Goal: Information Seeking & Learning: Learn about a topic

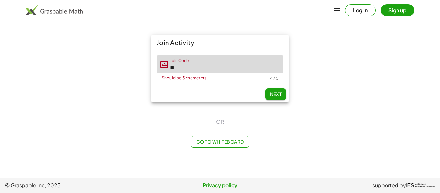
type input "*"
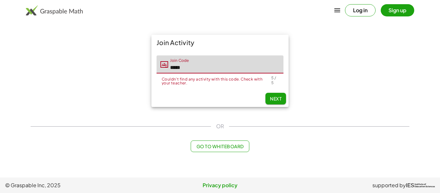
click at [196, 72] on input "*****" at bounding box center [225, 64] width 115 height 18
type input "*"
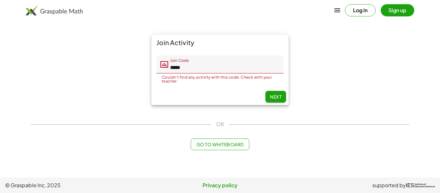
click at [203, 68] on input "*****" at bounding box center [225, 64] width 115 height 18
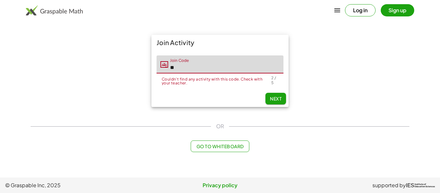
type input "*"
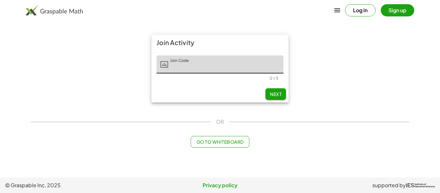
click at [188, 61] on input "Join Code" at bounding box center [225, 64] width 115 height 18
type input "*****"
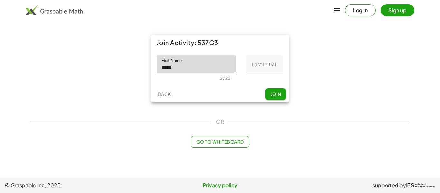
type input "*****"
click at [257, 69] on input "Last Initial" at bounding box center [265, 64] width 37 height 18
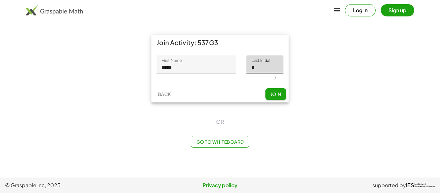
type input "*"
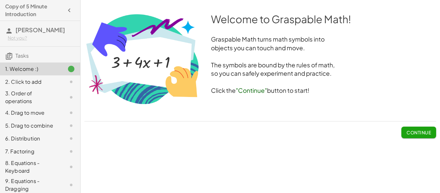
click at [410, 131] on span "Continue" at bounding box center [419, 133] width 25 height 6
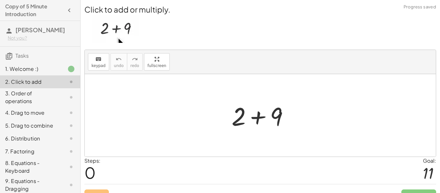
scroll to position [12, 0]
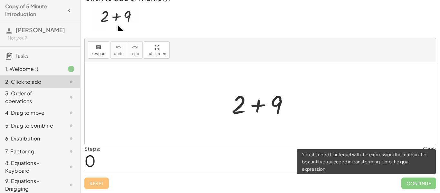
click at [415, 185] on span "Continue" at bounding box center [419, 184] width 35 height 12
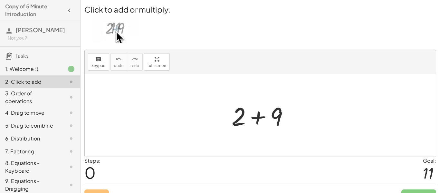
scroll to position [3, 0]
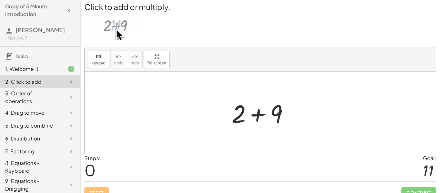
click at [113, 31] on img at bounding box center [115, 26] width 47 height 28
click at [128, 29] on img at bounding box center [115, 26] width 47 height 28
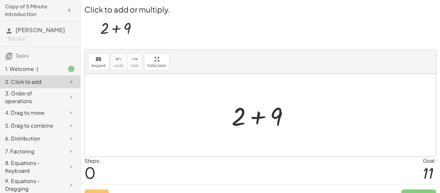
click at [129, 30] on img at bounding box center [115, 29] width 47 height 28
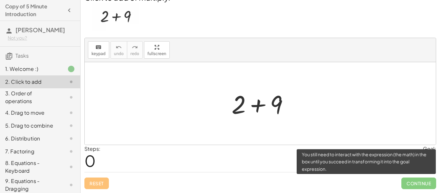
click at [406, 181] on span "Continue" at bounding box center [419, 184] width 35 height 12
click at [407, 183] on span "Continue" at bounding box center [419, 184] width 35 height 12
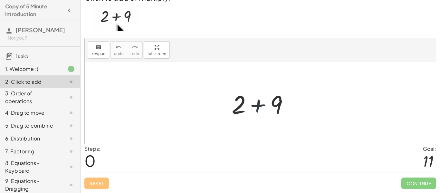
drag, startPoint x: 258, startPoint y: 117, endPoint x: 205, endPoint y: 103, distance: 55.1
click at [205, 103] on div "+ 2 + 9" at bounding box center [260, 103] width 351 height 83
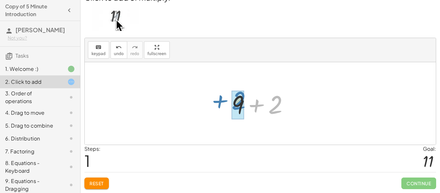
drag, startPoint x: 271, startPoint y: 102, endPoint x: 238, endPoint y: 100, distance: 32.7
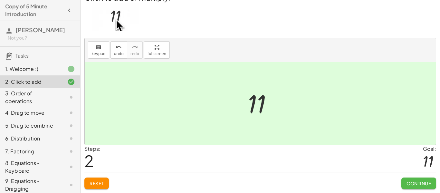
click at [415, 181] on span "Continue" at bounding box center [419, 184] width 25 height 6
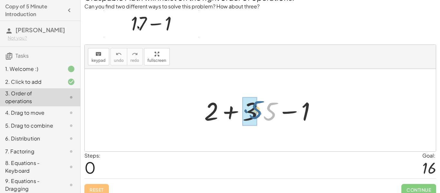
drag, startPoint x: 273, startPoint y: 114, endPoint x: 257, endPoint y: 113, distance: 15.9
click at [257, 113] on div at bounding box center [263, 110] width 124 height 33
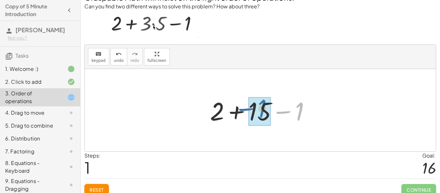
drag, startPoint x: 299, startPoint y: 113, endPoint x: 261, endPoint y: 110, distance: 38.1
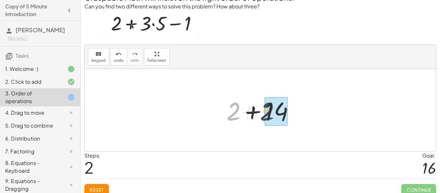
drag, startPoint x: 235, startPoint y: 115, endPoint x: 273, endPoint y: 115, distance: 38.7
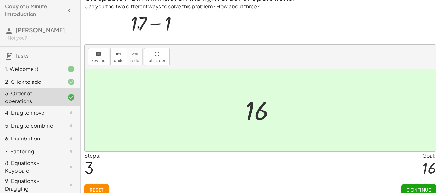
click at [410, 188] on span "Continue" at bounding box center [419, 190] width 25 height 6
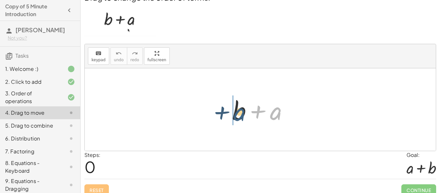
drag, startPoint x: 278, startPoint y: 114, endPoint x: 235, endPoint y: 114, distance: 43.2
click at [235, 114] on div at bounding box center [262, 109] width 67 height 33
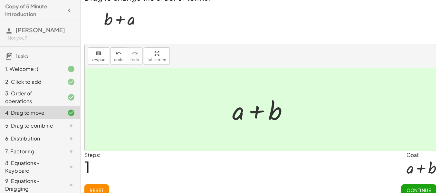
click at [411, 188] on span "Continue" at bounding box center [419, 190] width 25 height 6
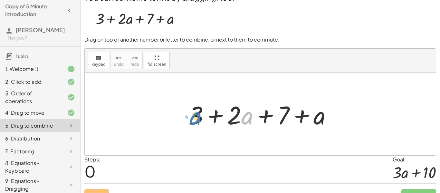
drag, startPoint x: 245, startPoint y: 120, endPoint x: 194, endPoint y: 120, distance: 51.6
click at [194, 120] on div at bounding box center [262, 114] width 155 height 33
drag, startPoint x: 252, startPoint y: 121, endPoint x: 206, endPoint y: 117, distance: 45.9
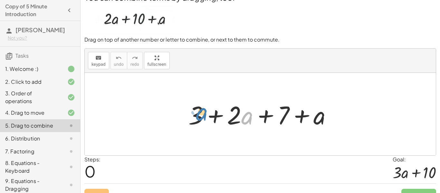
click at [206, 117] on div at bounding box center [262, 114] width 155 height 33
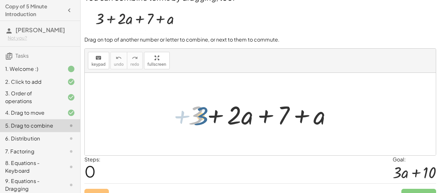
click at [200, 116] on div at bounding box center [262, 114] width 155 height 33
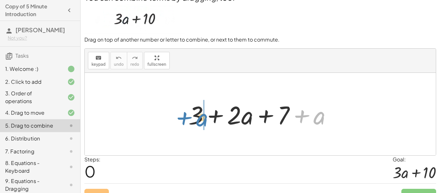
drag, startPoint x: 320, startPoint y: 122, endPoint x: 202, endPoint y: 124, distance: 118.4
click at [202, 124] on div at bounding box center [262, 114] width 155 height 33
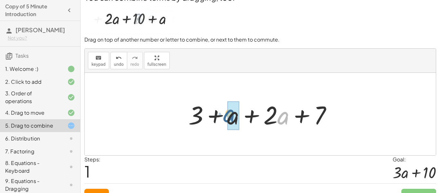
drag, startPoint x: 279, startPoint y: 124, endPoint x: 224, endPoint y: 122, distance: 54.5
click at [224, 122] on div at bounding box center [262, 114] width 155 height 33
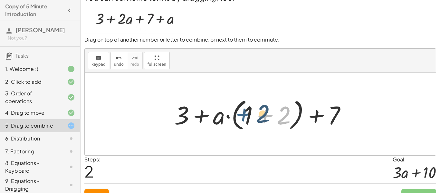
drag, startPoint x: 276, startPoint y: 119, endPoint x: 251, endPoint y: 118, distance: 25.5
click at [251, 118] on div at bounding box center [262, 114] width 183 height 37
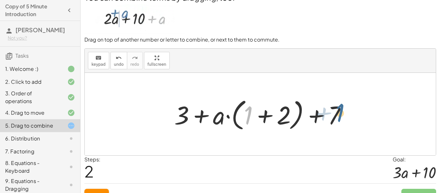
drag, startPoint x: 245, startPoint y: 117, endPoint x: 339, endPoint y: 116, distance: 93.8
click at [339, 116] on div at bounding box center [262, 114] width 183 height 37
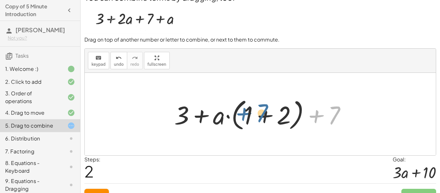
drag, startPoint x: 338, startPoint y: 115, endPoint x: 262, endPoint y: 112, distance: 76.8
click at [262, 112] on div at bounding box center [262, 114] width 183 height 37
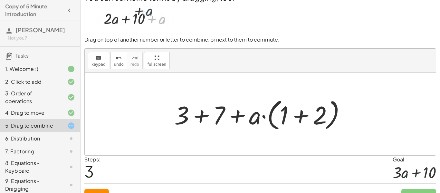
scroll to position [23, 0]
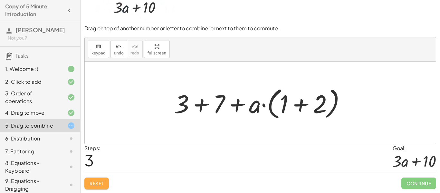
click at [85, 181] on button "Reset" at bounding box center [96, 184] width 25 height 12
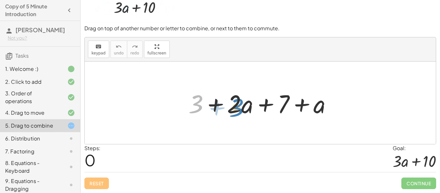
drag, startPoint x: 200, startPoint y: 102, endPoint x: 241, endPoint y: 105, distance: 40.8
click at [241, 105] on div at bounding box center [262, 102] width 155 height 33
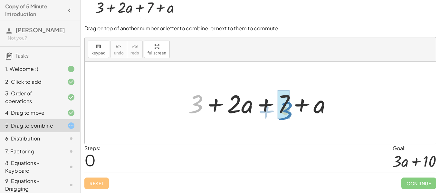
drag, startPoint x: 197, startPoint y: 104, endPoint x: 287, endPoint y: 110, distance: 89.9
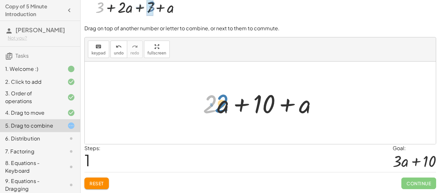
drag, startPoint x: 208, startPoint y: 106, endPoint x: 212, endPoint y: 104, distance: 4.8
click at [212, 104] on div at bounding box center [263, 102] width 126 height 33
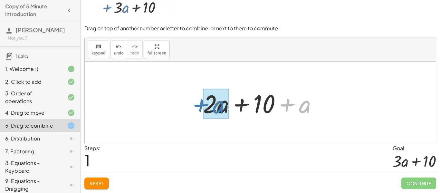
drag, startPoint x: 306, startPoint y: 105, endPoint x: 219, endPoint y: 105, distance: 86.7
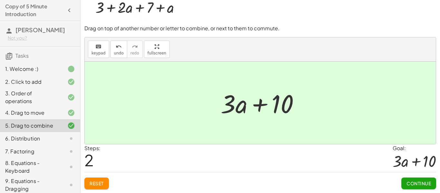
click at [0, 0] on div "You can combine terms by dragging, too. Drag on top of another number or letter…" at bounding box center [0, 0] width 0 height 0
click at [410, 184] on span "Continue" at bounding box center [419, 184] width 25 height 6
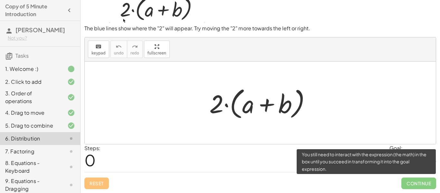
scroll to position [19, 0]
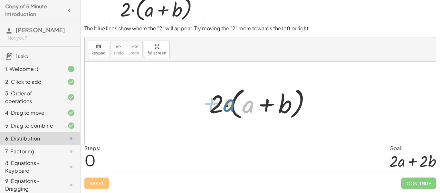
drag, startPoint x: 248, startPoint y: 107, endPoint x: 236, endPoint y: 105, distance: 12.7
click at [236, 105] on div at bounding box center [262, 102] width 113 height 37
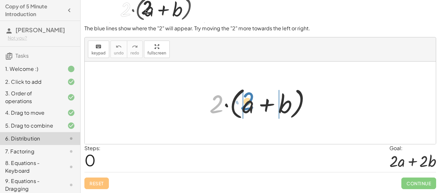
drag, startPoint x: 219, startPoint y: 104, endPoint x: 249, endPoint y: 101, distance: 30.1
click at [249, 101] on div at bounding box center [262, 102] width 113 height 37
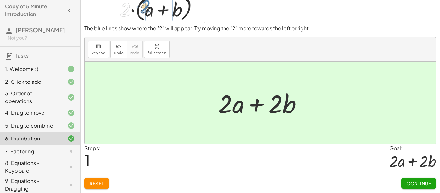
click at [418, 184] on span "Continue" at bounding box center [419, 184] width 25 height 6
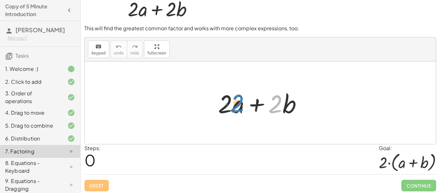
drag, startPoint x: 274, startPoint y: 106, endPoint x: 255, endPoint y: 105, distance: 19.7
click at [255, 105] on div at bounding box center [263, 102] width 96 height 33
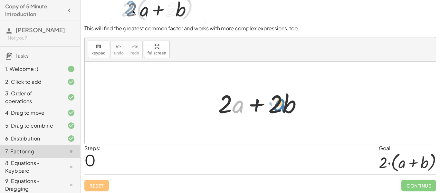
drag, startPoint x: 240, startPoint y: 105, endPoint x: 284, endPoint y: 103, distance: 43.9
click at [284, 103] on div at bounding box center [263, 102] width 96 height 33
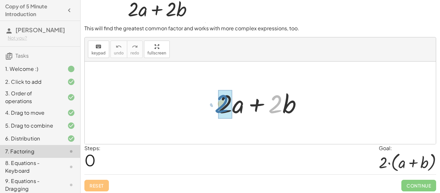
drag, startPoint x: 282, startPoint y: 104, endPoint x: 228, endPoint y: 104, distance: 54.8
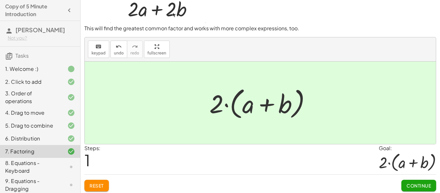
click at [410, 180] on button "Continue" at bounding box center [419, 186] width 35 height 12
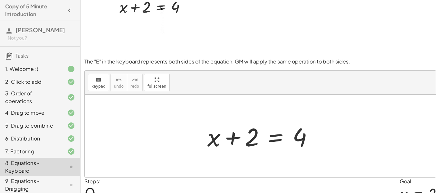
scroll to position [52, 0]
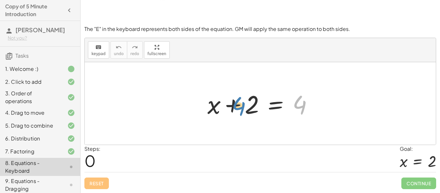
drag, startPoint x: 301, startPoint y: 106, endPoint x: 243, endPoint y: 107, distance: 58.4
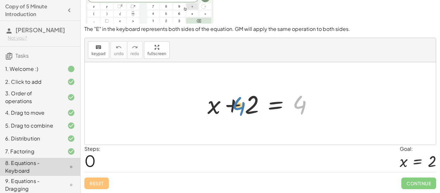
click at [243, 107] on div at bounding box center [262, 103] width 117 height 33
drag, startPoint x: 217, startPoint y: 107, endPoint x: 258, endPoint y: 108, distance: 41.0
click at [258, 108] on div at bounding box center [262, 103] width 117 height 33
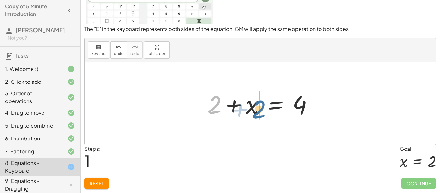
drag, startPoint x: 215, startPoint y: 106, endPoint x: 263, endPoint y: 109, distance: 47.5
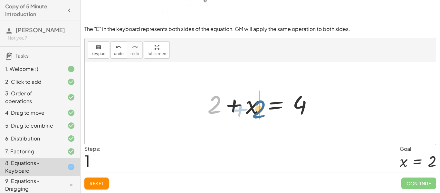
click at [263, 109] on div at bounding box center [262, 103] width 117 height 33
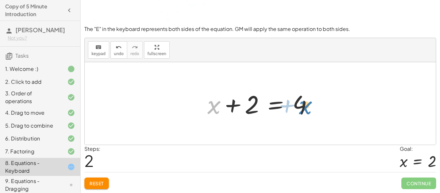
drag, startPoint x: 216, startPoint y: 106, endPoint x: 308, endPoint y: 106, distance: 91.6
click at [308, 106] on div at bounding box center [262, 103] width 117 height 33
drag, startPoint x: 297, startPoint y: 103, endPoint x: 203, endPoint y: 105, distance: 93.2
drag, startPoint x: 209, startPoint y: 105, endPoint x: 252, endPoint y: 103, distance: 43.6
click at [252, 103] on div at bounding box center [262, 103] width 117 height 33
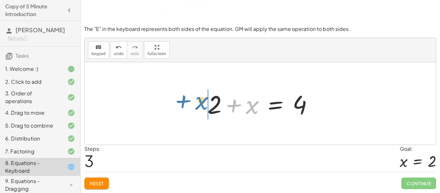
drag, startPoint x: 250, startPoint y: 105, endPoint x: 200, endPoint y: 101, distance: 50.5
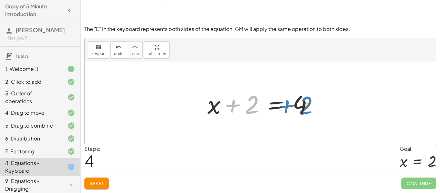
drag, startPoint x: 248, startPoint y: 103, endPoint x: 300, endPoint y: 103, distance: 52.2
click at [300, 103] on div at bounding box center [262, 103] width 117 height 33
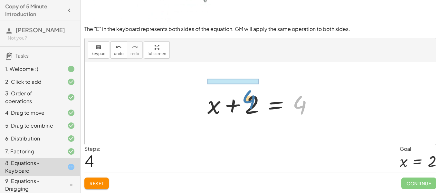
drag, startPoint x: 301, startPoint y: 103, endPoint x: 251, endPoint y: 98, distance: 50.9
click at [251, 98] on div at bounding box center [262, 103] width 117 height 33
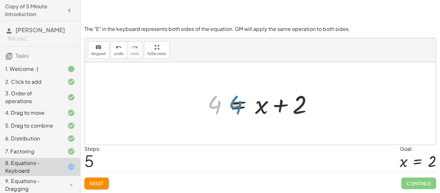
drag, startPoint x: 217, startPoint y: 106, endPoint x: 241, endPoint y: 106, distance: 23.9
click at [241, 106] on div at bounding box center [262, 103] width 117 height 33
drag, startPoint x: 217, startPoint y: 105, endPoint x: 300, endPoint y: 106, distance: 83.5
click at [300, 106] on div at bounding box center [262, 103] width 117 height 33
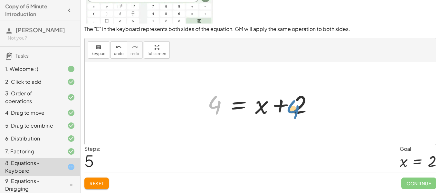
drag, startPoint x: 209, startPoint y: 102, endPoint x: 288, endPoint y: 106, distance: 78.8
click at [288, 106] on div at bounding box center [262, 103] width 117 height 33
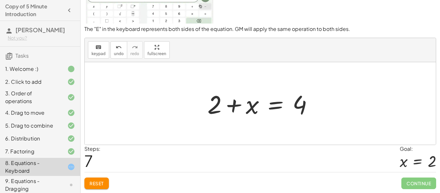
click at [106, 179] on button "Reset" at bounding box center [96, 184] width 25 height 12
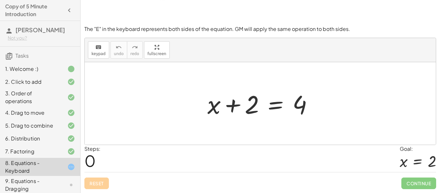
click at [102, 183] on div "Reset Continue" at bounding box center [260, 180] width 352 height 17
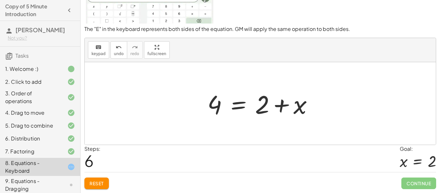
click at [405, 179] on span "Continue" at bounding box center [419, 184] width 35 height 12
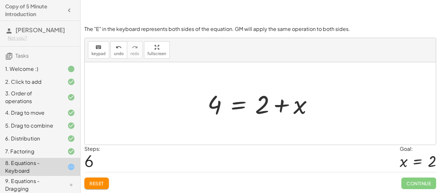
click at [409, 181] on span "Continue" at bounding box center [419, 184] width 35 height 12
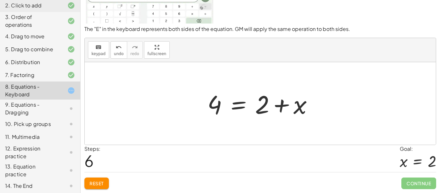
scroll to position [78, 0]
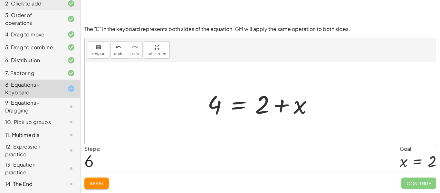
click at [93, 184] on span "Reset" at bounding box center [97, 184] width 14 height 6
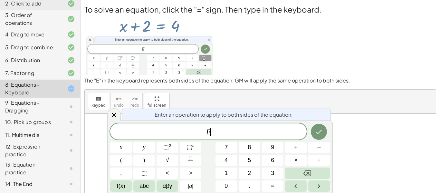
scroll to position [0, 0]
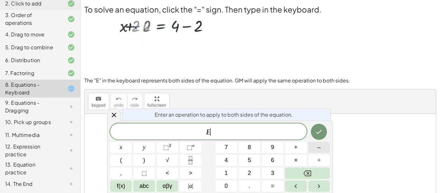
click at [325, 146] on button "–" at bounding box center [320, 147] width 22 height 11
click at [248, 174] on span "2" at bounding box center [249, 173] width 3 height 9
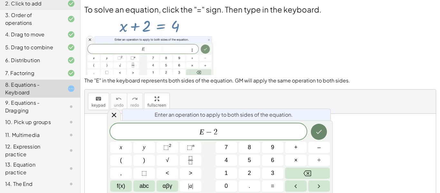
click at [319, 135] on icon "Done" at bounding box center [319, 132] width 8 height 8
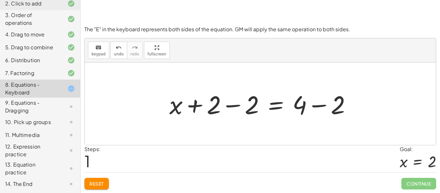
scroll to position [0, 0]
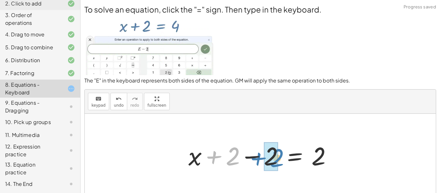
drag, startPoint x: 223, startPoint y: 157, endPoint x: 268, endPoint y: 158, distance: 44.9
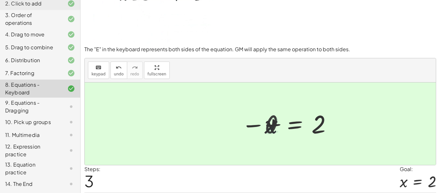
scroll to position [52, 0]
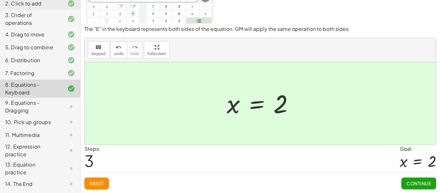
click at [422, 186] on span "Continue" at bounding box center [419, 184] width 25 height 6
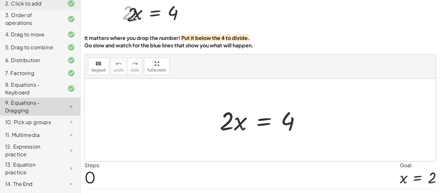
scroll to position [37, 0]
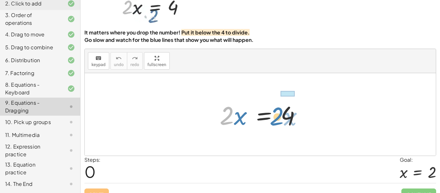
drag, startPoint x: 229, startPoint y: 107, endPoint x: 278, endPoint y: 107, distance: 49.3
click at [278, 107] on div at bounding box center [263, 114] width 93 height 33
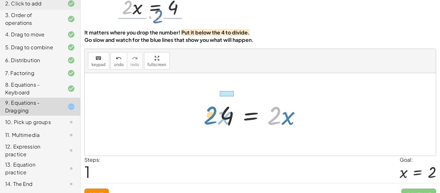
drag, startPoint x: 279, startPoint y: 114, endPoint x: 218, endPoint y: 113, distance: 60.9
click at [218, 113] on div at bounding box center [263, 114] width 93 height 33
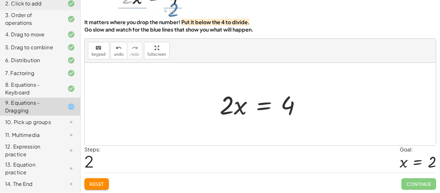
scroll to position [48, 0]
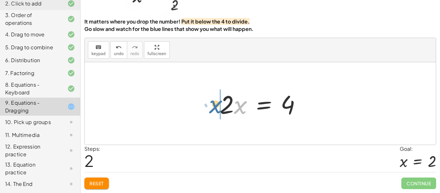
drag, startPoint x: 241, startPoint y: 108, endPoint x: 214, endPoint y: 104, distance: 27.7
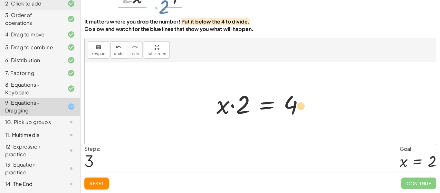
drag, startPoint x: 239, startPoint y: 104, endPoint x: 291, endPoint y: 105, distance: 52.6
click at [291, 105] on div at bounding box center [262, 103] width 99 height 33
click at [246, 104] on div at bounding box center [262, 103] width 99 height 33
click at [241, 109] on div at bounding box center [262, 103] width 99 height 33
click at [217, 108] on div at bounding box center [262, 103] width 99 height 33
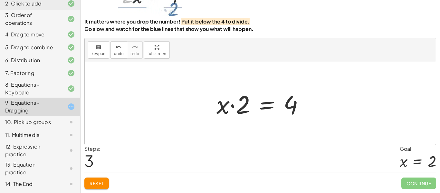
click at [222, 109] on div at bounding box center [262, 103] width 99 height 33
click at [290, 113] on div at bounding box center [262, 103] width 99 height 33
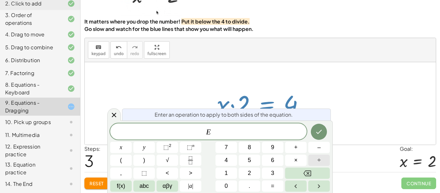
click at [319, 160] on span "÷" at bounding box center [319, 160] width 3 height 9
click at [256, 172] on button "2" at bounding box center [250, 173] width 22 height 11
click at [322, 131] on icon "Done" at bounding box center [319, 132] width 8 height 8
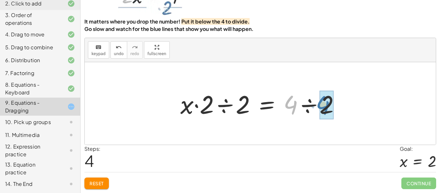
drag, startPoint x: 294, startPoint y: 104, endPoint x: 327, endPoint y: 105, distance: 33.2
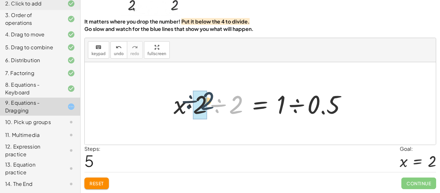
drag, startPoint x: 239, startPoint y: 109, endPoint x: 207, endPoint y: 105, distance: 32.8
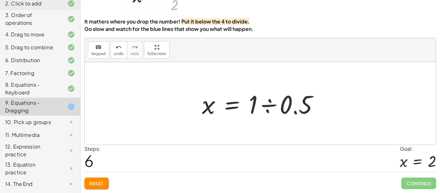
click at [102, 183] on span "Reset" at bounding box center [97, 184] width 14 height 6
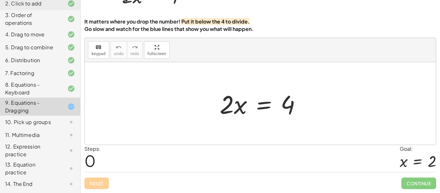
click at [102, 183] on div "Reset Continue" at bounding box center [260, 180] width 352 height 17
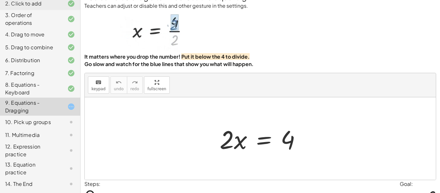
scroll to position [7, 0]
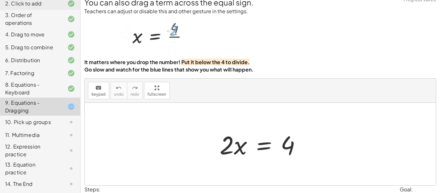
click at [361, 155] on div at bounding box center [260, 144] width 351 height 83
click at [237, 146] on div at bounding box center [263, 144] width 93 height 33
click at [240, 145] on div at bounding box center [263, 144] width 93 height 33
click at [226, 145] on div at bounding box center [263, 144] width 93 height 33
click at [256, 148] on div at bounding box center [263, 144] width 93 height 33
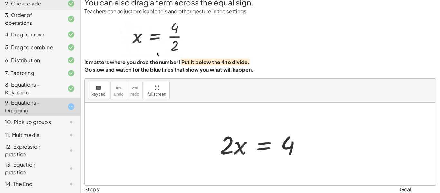
scroll to position [1, 0]
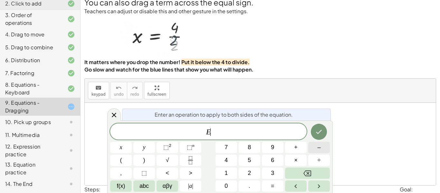
click at [318, 148] on span "–" at bounding box center [319, 147] width 3 height 9
click at [322, 135] on icon "Done" at bounding box center [319, 132] width 8 height 8
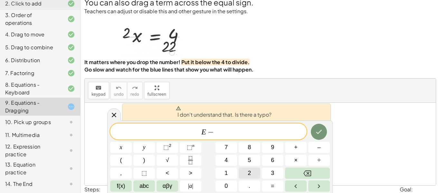
click at [249, 170] on span "2" at bounding box center [249, 173] width 3 height 9
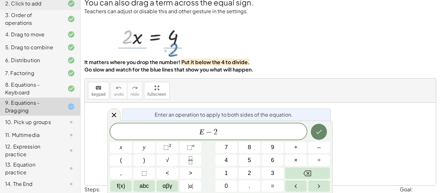
click at [320, 130] on icon "Done" at bounding box center [319, 132] width 8 height 8
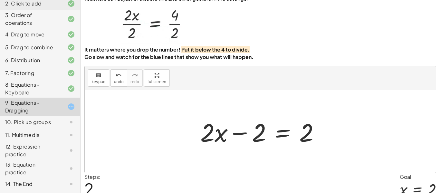
scroll to position [20, 0]
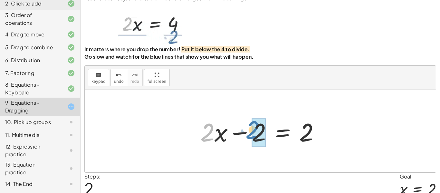
drag, startPoint x: 203, startPoint y: 137, endPoint x: 250, endPoint y: 134, distance: 46.5
click at [250, 134] on div at bounding box center [262, 131] width 131 height 33
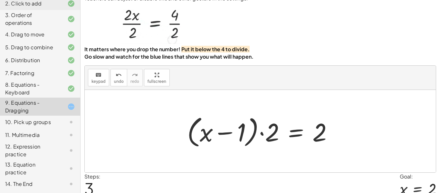
click at [208, 136] on div at bounding box center [262, 131] width 157 height 37
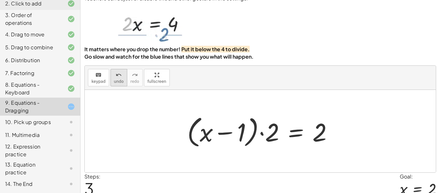
click at [119, 81] on span "undo" at bounding box center [119, 81] width 10 height 5
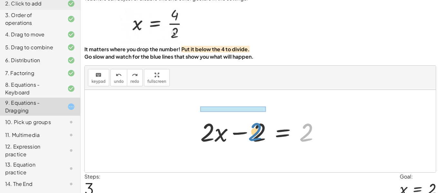
drag, startPoint x: 304, startPoint y: 129, endPoint x: 253, endPoint y: 128, distance: 50.6
click at [253, 128] on div at bounding box center [262, 131] width 131 height 33
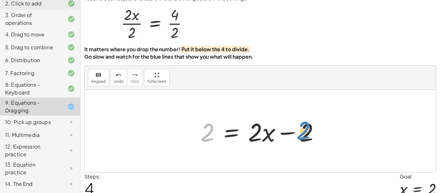
drag, startPoint x: 207, startPoint y: 131, endPoint x: 307, endPoint y: 132, distance: 100.0
click at [307, 132] on div at bounding box center [262, 131] width 131 height 33
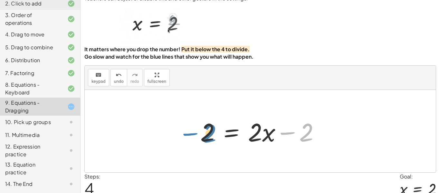
drag, startPoint x: 307, startPoint y: 133, endPoint x: 211, endPoint y: 133, distance: 96.4
click at [211, 133] on div at bounding box center [262, 131] width 131 height 33
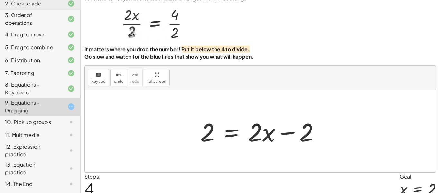
click at [305, 137] on div at bounding box center [262, 131] width 131 height 33
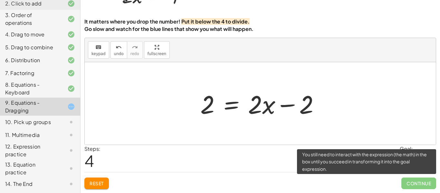
click at [420, 185] on span "Continue" at bounding box center [419, 184] width 35 height 12
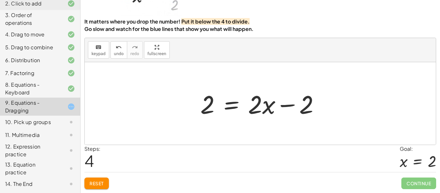
click at [98, 178] on button "Reset" at bounding box center [96, 184] width 25 height 12
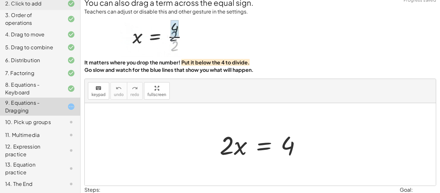
scroll to position [2, 0]
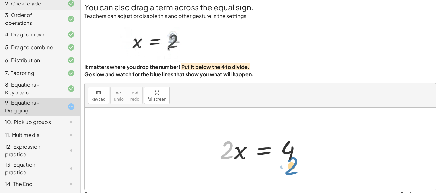
drag, startPoint x: 227, startPoint y: 149, endPoint x: 292, endPoint y: 166, distance: 66.9
drag, startPoint x: 231, startPoint y: 146, endPoint x: 316, endPoint y: 173, distance: 90.0
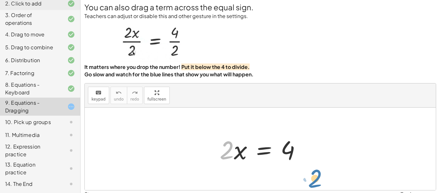
click at [316, 173] on div "· 2 · 2 · x = 4" at bounding box center [260, 149] width 351 height 83
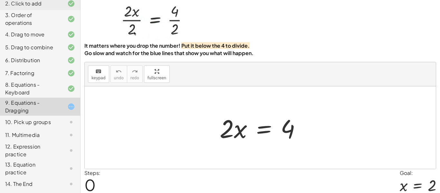
scroll to position [0, 0]
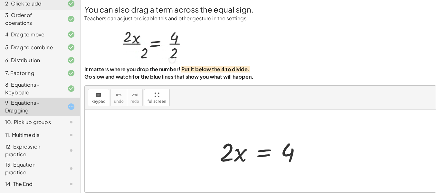
click at [266, 152] on div at bounding box center [263, 151] width 93 height 33
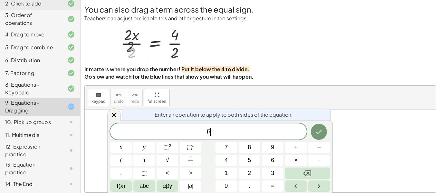
scroll to position [1, 0]
click at [314, 157] on button "÷" at bounding box center [320, 160] width 22 height 11
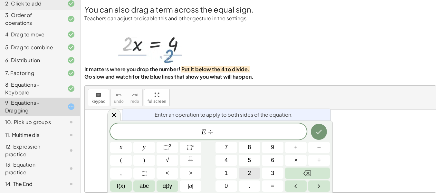
click at [256, 169] on button "2" at bounding box center [250, 173] width 22 height 11
click at [322, 126] on button "Done" at bounding box center [319, 132] width 16 height 16
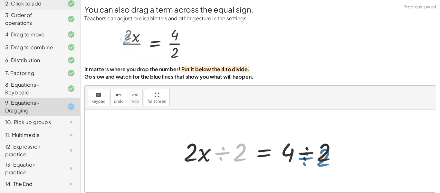
drag, startPoint x: 238, startPoint y: 154, endPoint x: 322, endPoint y: 158, distance: 83.9
click at [322, 158] on div at bounding box center [263, 151] width 165 height 33
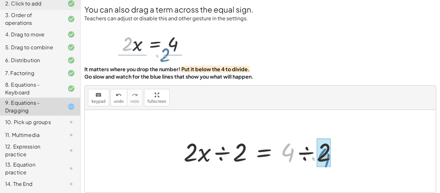
drag, startPoint x: 285, startPoint y: 153, endPoint x: 321, endPoint y: 158, distance: 36.5
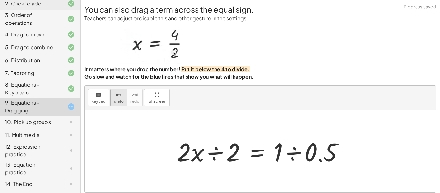
click at [119, 100] on span "undo" at bounding box center [119, 101] width 10 height 5
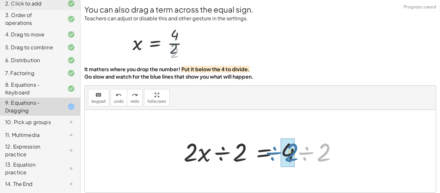
drag, startPoint x: 322, startPoint y: 146, endPoint x: 288, endPoint y: 146, distance: 34.5
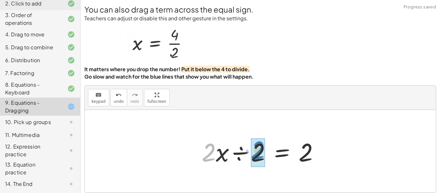
drag, startPoint x: 207, startPoint y: 152, endPoint x: 255, endPoint y: 149, distance: 48.1
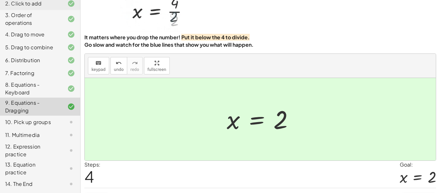
scroll to position [48, 0]
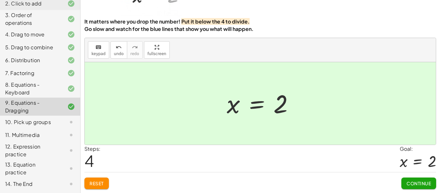
click at [409, 176] on div "Continue" at bounding box center [419, 181] width 35 height 17
click at [410, 181] on span "Continue" at bounding box center [419, 184] width 25 height 6
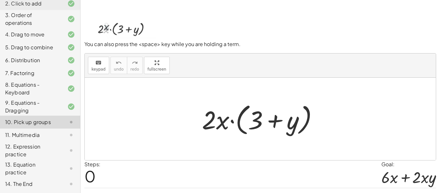
scroll to position [30, 0]
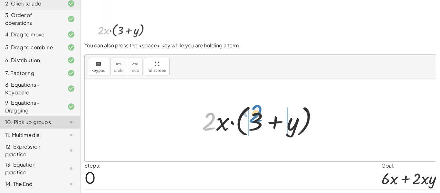
drag, startPoint x: 209, startPoint y: 119, endPoint x: 258, endPoint y: 116, distance: 48.7
click at [258, 116] on div at bounding box center [263, 120] width 128 height 37
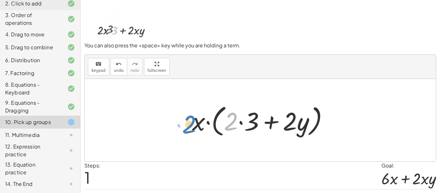
drag, startPoint x: 232, startPoint y: 127, endPoint x: 192, endPoint y: 130, distance: 41.1
click at [192, 130] on div at bounding box center [263, 120] width 148 height 37
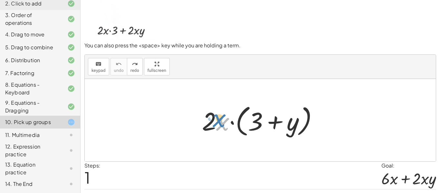
drag, startPoint x: 222, startPoint y: 124, endPoint x: 219, endPoint y: 121, distance: 5.0
click at [219, 121] on div at bounding box center [263, 120] width 128 height 37
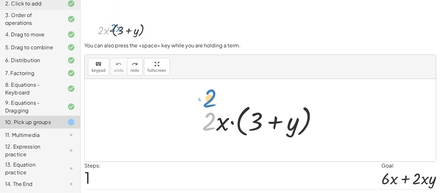
drag, startPoint x: 215, startPoint y: 126, endPoint x: 215, endPoint y: 111, distance: 14.8
click at [215, 111] on div at bounding box center [263, 120] width 128 height 37
drag, startPoint x: 222, startPoint y: 122, endPoint x: 226, endPoint y: 120, distance: 4.8
click at [226, 120] on div at bounding box center [263, 120] width 128 height 37
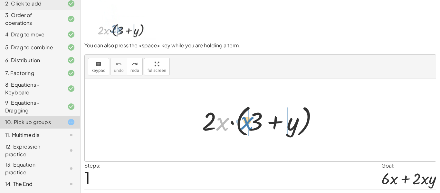
drag, startPoint x: 225, startPoint y: 124, endPoint x: 249, endPoint y: 123, distance: 24.5
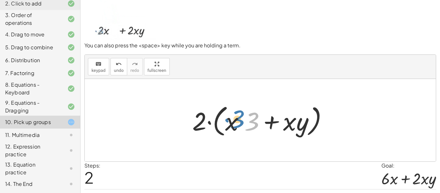
drag, startPoint x: 253, startPoint y: 118, endPoint x: 242, endPoint y: 115, distance: 11.7
click at [242, 115] on div at bounding box center [262, 120] width 147 height 37
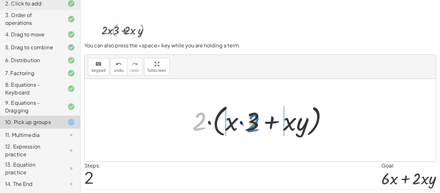
drag, startPoint x: 201, startPoint y: 122, endPoint x: 254, endPoint y: 121, distance: 53.2
click at [254, 121] on div at bounding box center [262, 120] width 147 height 37
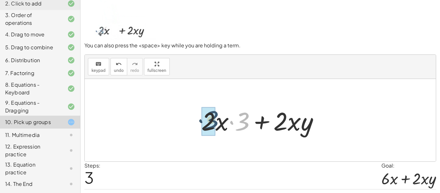
drag, startPoint x: 243, startPoint y: 118, endPoint x: 209, endPoint y: 117, distance: 33.9
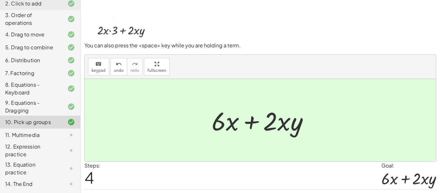
scroll to position [47, 0]
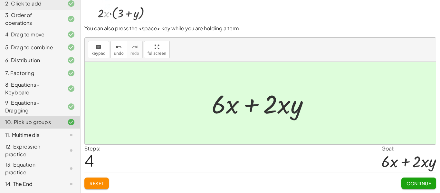
click at [412, 182] on span "Continue" at bounding box center [419, 184] width 25 height 6
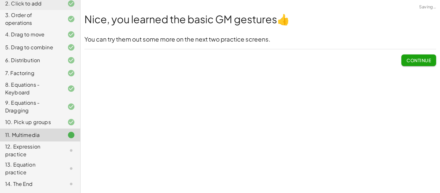
scroll to position [0, 0]
click at [413, 58] on span "Continue" at bounding box center [419, 60] width 25 height 6
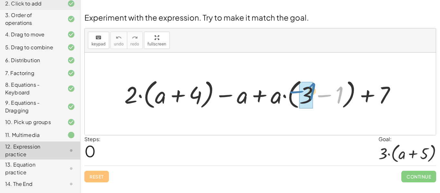
drag, startPoint x: 339, startPoint y: 97, endPoint x: 311, endPoint y: 93, distance: 28.6
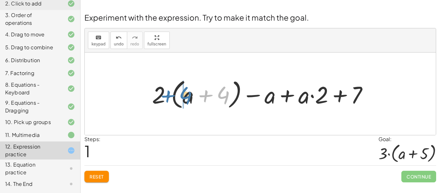
drag, startPoint x: 225, startPoint y: 93, endPoint x: 187, endPoint y: 94, distance: 37.7
click at [187, 94] on div at bounding box center [263, 93] width 228 height 35
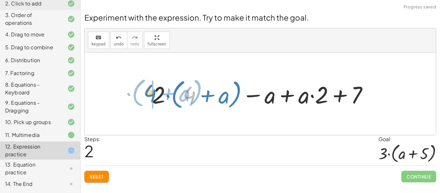
drag, startPoint x: 190, startPoint y: 96, endPoint x: 151, endPoint y: 94, distance: 39.4
click at [151, 94] on div at bounding box center [263, 93] width 228 height 35
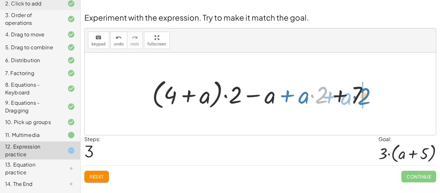
drag, startPoint x: 321, startPoint y: 97, endPoint x: 363, endPoint y: 98, distance: 42.6
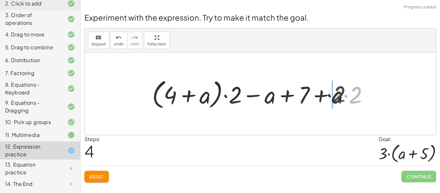
drag, startPoint x: 360, startPoint y: 96, endPoint x: 339, endPoint y: 95, distance: 21.0
click at [339, 95] on div at bounding box center [263, 93] width 228 height 35
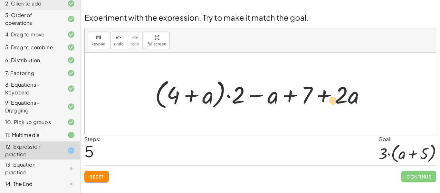
drag, startPoint x: 314, startPoint y: 93, endPoint x: 313, endPoint y: 101, distance: 8.1
click at [313, 101] on div at bounding box center [263, 93] width 222 height 35
drag, startPoint x: 308, startPoint y: 96, endPoint x: 270, endPoint y: 97, distance: 38.1
click at [270, 97] on div at bounding box center [263, 93] width 222 height 35
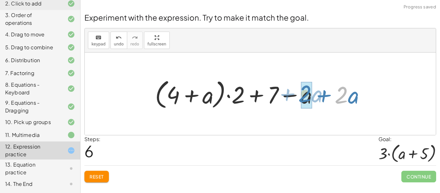
drag, startPoint x: 347, startPoint y: 96, endPoint x: 313, endPoint y: 96, distance: 34.5
click at [313, 96] on div at bounding box center [263, 93] width 222 height 35
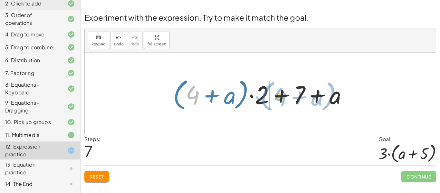
drag, startPoint x: 197, startPoint y: 96, endPoint x: 294, endPoint y: 97, distance: 97.1
click at [294, 97] on div at bounding box center [263, 93] width 186 height 37
drag, startPoint x: 198, startPoint y: 94, endPoint x: 287, endPoint y: 94, distance: 88.7
click at [287, 94] on div at bounding box center [263, 93] width 186 height 37
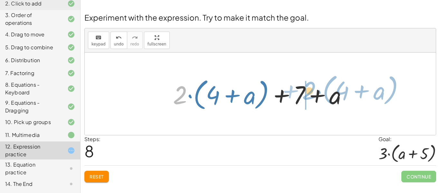
drag, startPoint x: 177, startPoint y: 99, endPoint x: 305, endPoint y: 95, distance: 128.7
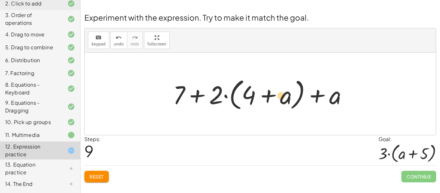
drag, startPoint x: 333, startPoint y: 99, endPoint x: 338, endPoint y: 103, distance: 6.4
click at [338, 103] on div at bounding box center [263, 93] width 186 height 37
drag, startPoint x: 287, startPoint y: 98, endPoint x: 246, endPoint y: 94, distance: 41.1
click at [246, 94] on div at bounding box center [263, 93] width 186 height 37
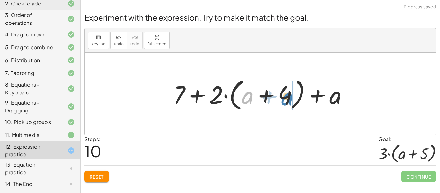
drag, startPoint x: 247, startPoint y: 98, endPoint x: 288, endPoint y: 100, distance: 40.4
click at [288, 100] on div at bounding box center [263, 93] width 186 height 37
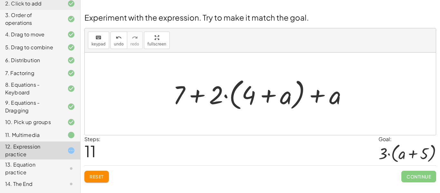
click at [107, 177] on button "Reset" at bounding box center [96, 177] width 25 height 12
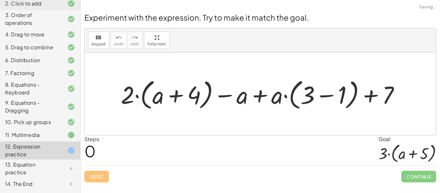
click at [0, 0] on div "Experiment with the expression. Try to make it match the goal. keyboard keypad …" at bounding box center [0, 0] width 0 height 0
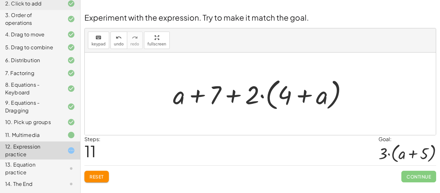
click at [103, 177] on span "Reset" at bounding box center [97, 177] width 14 height 6
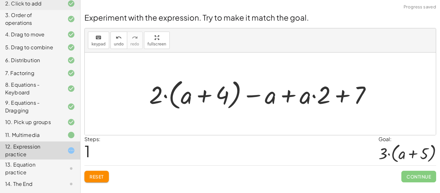
click at [100, 182] on button "Reset" at bounding box center [96, 177] width 25 height 12
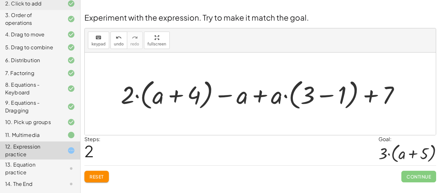
click at [95, 181] on button "Reset" at bounding box center [96, 177] width 25 height 12
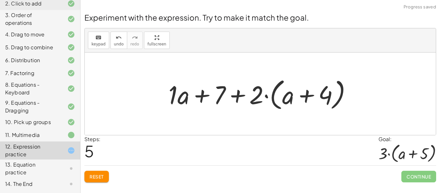
click at [102, 179] on span "Reset" at bounding box center [97, 177] width 14 height 6
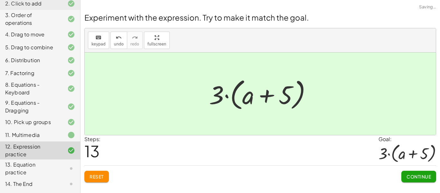
click at [424, 176] on span "Continue" at bounding box center [419, 177] width 25 height 6
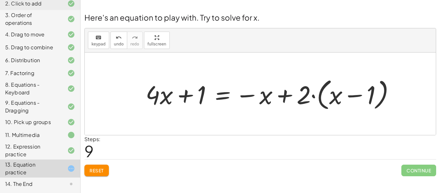
click at [417, 173] on span "Continue" at bounding box center [419, 171] width 35 height 12
click at [103, 171] on span "Reset" at bounding box center [97, 171] width 14 height 6
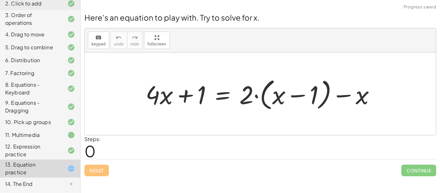
click at [99, 176] on div "Reset Continue" at bounding box center [260, 167] width 352 height 17
click at [62, 152] on div at bounding box center [66, 151] width 18 height 8
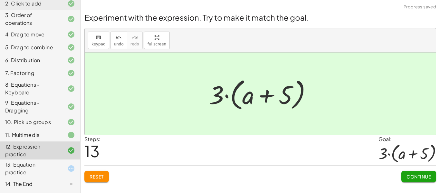
click at [63, 170] on div at bounding box center [66, 169] width 18 height 8
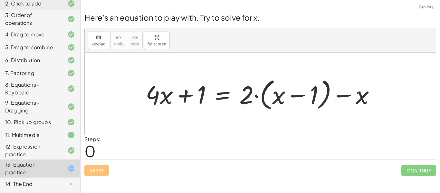
click at [67, 178] on div "12. Expression practice" at bounding box center [40, 184] width 80 height 13
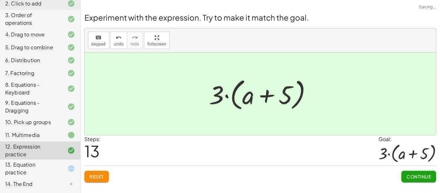
click at [63, 175] on div "13. Equation practice" at bounding box center [40, 169] width 80 height 18
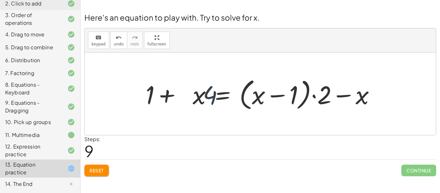
click at [288, 100] on div at bounding box center [263, 93] width 241 height 37
click at [70, 178] on div "12. Expression practice" at bounding box center [40, 184] width 80 height 13
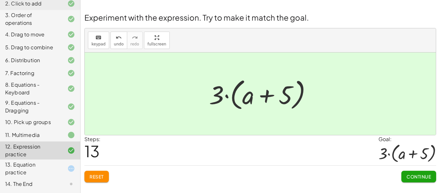
scroll to position [76, 0]
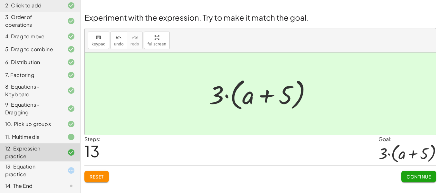
click at [53, 172] on div "13. Equation practice" at bounding box center [31, 170] width 52 height 15
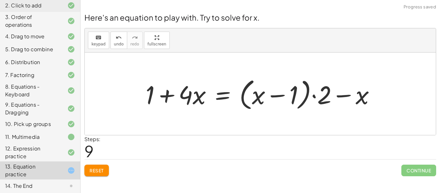
click at [102, 182] on div "Welcome to Graspable Math! Graspable Math turns math symbols into objects you c…" at bounding box center [261, 96] width 360 height 193
click at [107, 174] on button "Reset" at bounding box center [96, 171] width 25 height 12
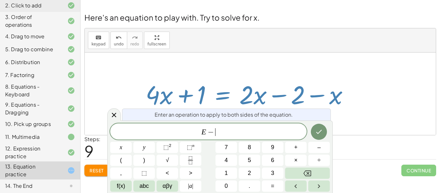
scroll to position [2, 0]
click at [246, 175] on button "2" at bounding box center [250, 173] width 22 height 11
click at [324, 129] on button "Done" at bounding box center [319, 132] width 16 height 16
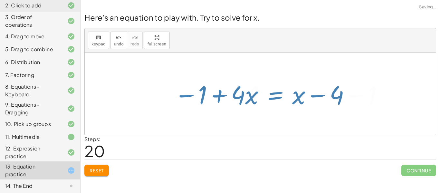
scroll to position [0, 0]
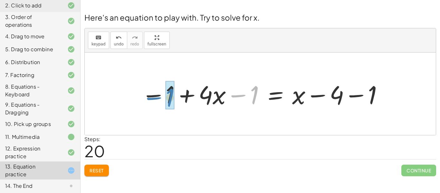
drag, startPoint x: 256, startPoint y: 102, endPoint x: 172, endPoint y: 104, distance: 83.9
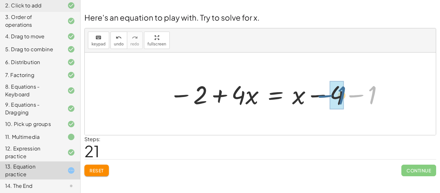
drag, startPoint x: 372, startPoint y: 94, endPoint x: 340, endPoint y: 95, distance: 32.6
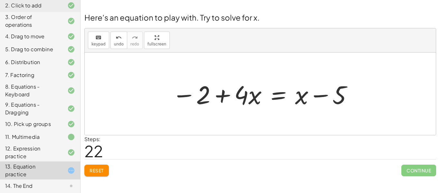
click at [316, 94] on div at bounding box center [263, 93] width 188 height 33
click at [303, 95] on div at bounding box center [263, 93] width 188 height 33
click at [282, 95] on div at bounding box center [263, 93] width 188 height 33
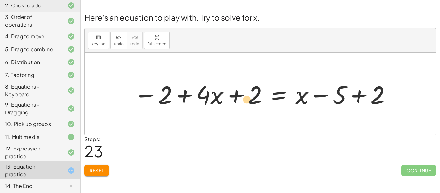
drag, startPoint x: 260, startPoint y: 98, endPoint x: 257, endPoint y: 101, distance: 5.0
click at [257, 101] on div at bounding box center [263, 93] width 264 height 33
click at [249, 97] on div at bounding box center [263, 93] width 264 height 33
click at [116, 45] on span "undo" at bounding box center [119, 44] width 10 height 5
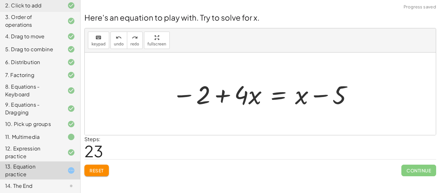
click at [278, 94] on div at bounding box center [263, 93] width 188 height 33
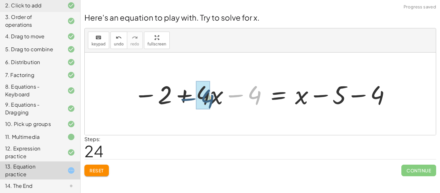
drag, startPoint x: 257, startPoint y: 98, endPoint x: 206, endPoint y: 100, distance: 50.7
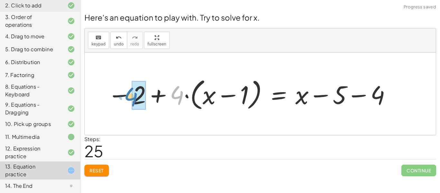
drag, startPoint x: 176, startPoint y: 98, endPoint x: 136, endPoint y: 100, distance: 39.7
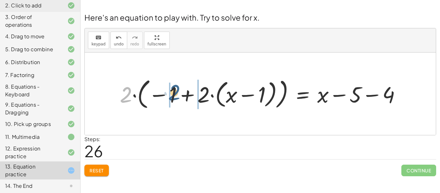
drag, startPoint x: 122, startPoint y: 98, endPoint x: 172, endPoint y: 97, distance: 50.0
click at [172, 97] on div at bounding box center [263, 94] width 293 height 36
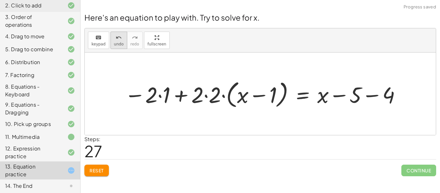
click at [117, 36] on icon "undo" at bounding box center [119, 38] width 6 height 8
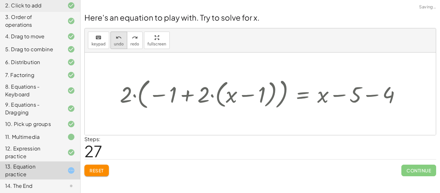
click at [117, 36] on icon "undo" at bounding box center [119, 38] width 6 height 8
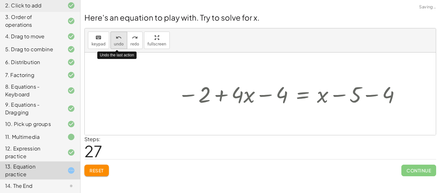
click at [117, 36] on icon "undo" at bounding box center [119, 38] width 6 height 8
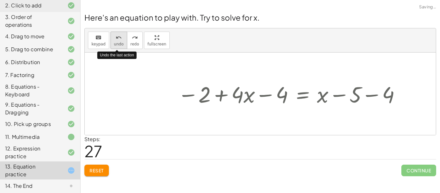
click at [117, 36] on icon "undo" at bounding box center [119, 38] width 6 height 8
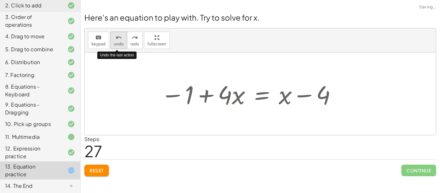
click at [117, 37] on icon "undo" at bounding box center [119, 38] width 6 height 8
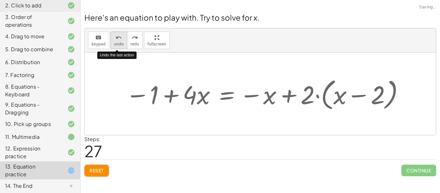
click at [117, 37] on icon "undo" at bounding box center [119, 38] width 6 height 8
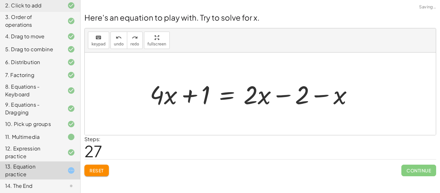
click at [105, 166] on button "Reset" at bounding box center [96, 171] width 25 height 12
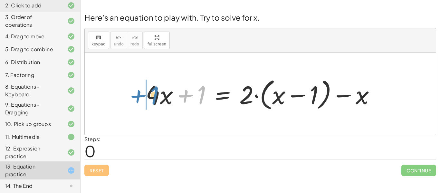
drag, startPoint x: 198, startPoint y: 95, endPoint x: 150, endPoint y: 96, distance: 47.7
click at [150, 96] on div at bounding box center [263, 93] width 241 height 37
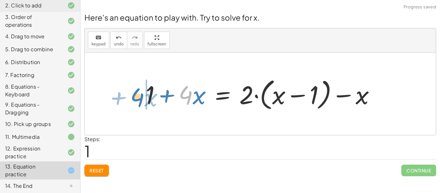
drag, startPoint x: 188, startPoint y: 96, endPoint x: 143, endPoint y: 97, distance: 44.8
click at [143, 97] on div at bounding box center [263, 93] width 241 height 37
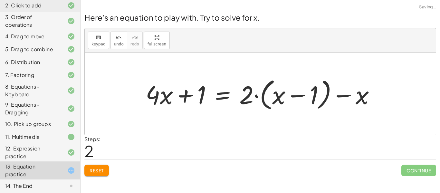
click at [199, 95] on div at bounding box center [263, 93] width 241 height 37
drag, startPoint x: 242, startPoint y: 93, endPoint x: 240, endPoint y: 90, distance: 3.6
click at [240, 90] on div at bounding box center [263, 93] width 241 height 37
click at [310, 95] on div at bounding box center [263, 93] width 241 height 37
click at [316, 93] on div at bounding box center [263, 93] width 241 height 37
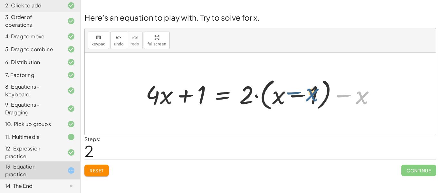
drag, startPoint x: 359, startPoint y: 98, endPoint x: 303, endPoint y: 95, distance: 56.5
click at [303, 95] on div at bounding box center [263, 93] width 241 height 37
drag, startPoint x: 280, startPoint y: 98, endPoint x: 319, endPoint y: 98, distance: 38.7
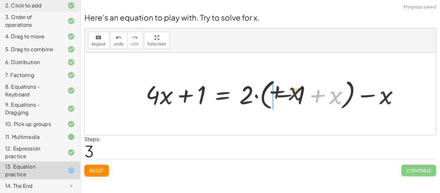
drag, startPoint x: 332, startPoint y: 99, endPoint x: 283, endPoint y: 94, distance: 48.6
click at [283, 94] on div at bounding box center [275, 94] width 265 height 36
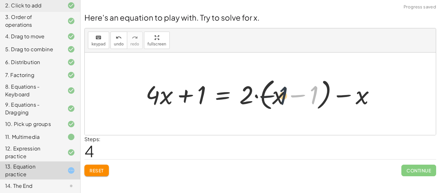
drag, startPoint x: 316, startPoint y: 96, endPoint x: 274, endPoint y: 96, distance: 41.6
click at [274, 96] on div at bounding box center [263, 93] width 241 height 37
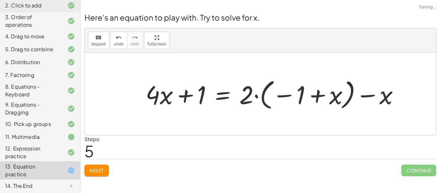
click at [375, 97] on div at bounding box center [275, 94] width 265 height 36
drag, startPoint x: 373, startPoint y: 96, endPoint x: 361, endPoint y: 99, distance: 12.3
click at [361, 99] on div at bounding box center [275, 94] width 265 height 36
click at [204, 93] on div at bounding box center [275, 94] width 265 height 36
drag, startPoint x: 185, startPoint y: 94, endPoint x: 182, endPoint y: 95, distance: 3.4
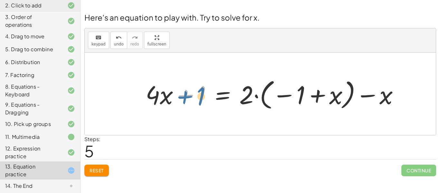
click at [182, 95] on div at bounding box center [275, 94] width 265 height 36
click at [161, 98] on div at bounding box center [275, 94] width 265 height 36
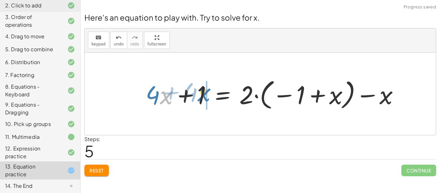
drag, startPoint x: 163, startPoint y: 99, endPoint x: 203, endPoint y: 96, distance: 40.0
click at [203, 96] on div at bounding box center [275, 94] width 265 height 36
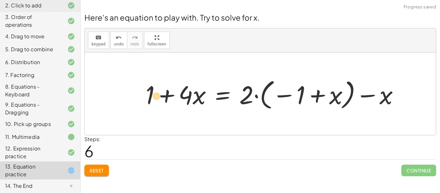
drag, startPoint x: 196, startPoint y: 97, endPoint x: 155, endPoint y: 97, distance: 41.0
click at [155, 97] on div at bounding box center [275, 94] width 265 height 36
click at [272, 96] on div at bounding box center [275, 94] width 265 height 36
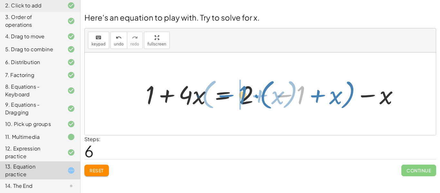
drag, startPoint x: 300, startPoint y: 97, endPoint x: 242, endPoint y: 97, distance: 58.0
click at [242, 97] on div at bounding box center [275, 94] width 265 height 36
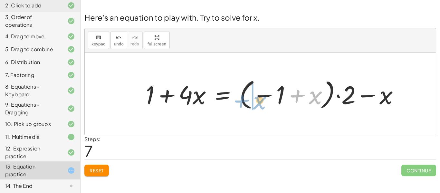
drag, startPoint x: 312, startPoint y: 95, endPoint x: 258, endPoint y: 101, distance: 54.8
click at [258, 101] on div at bounding box center [275, 94] width 265 height 36
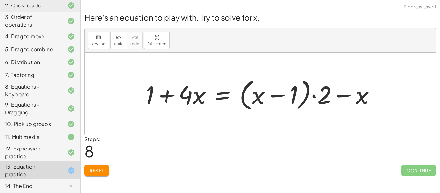
click at [315, 98] on div at bounding box center [263, 93] width 241 height 37
click at [223, 96] on div at bounding box center [263, 93] width 241 height 37
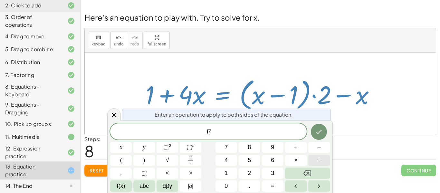
click at [321, 159] on button "÷" at bounding box center [320, 160] width 22 height 11
click at [249, 170] on span "2" at bounding box center [249, 173] width 3 height 9
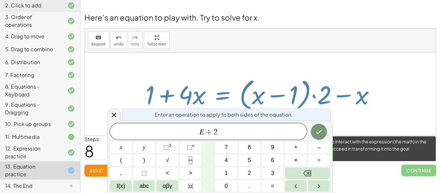
click at [406, 170] on span "Continue" at bounding box center [419, 171] width 35 height 12
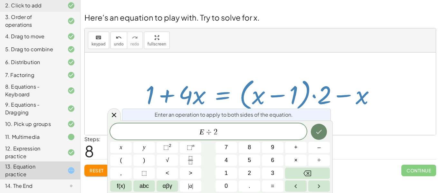
click at [325, 132] on button "Done" at bounding box center [319, 132] width 16 height 16
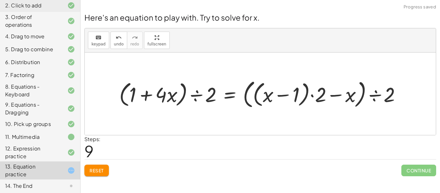
click at [163, 98] on div at bounding box center [263, 93] width 294 height 33
drag, startPoint x: 167, startPoint y: 98, endPoint x: 143, endPoint y: 94, distance: 24.4
click at [143, 94] on div at bounding box center [263, 93] width 294 height 33
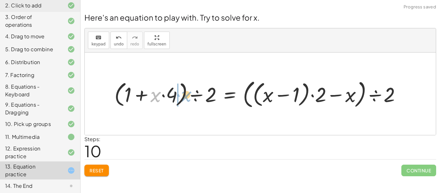
drag, startPoint x: 157, startPoint y: 96, endPoint x: 184, endPoint y: 95, distance: 27.7
click at [184, 95] on div at bounding box center [260, 93] width 299 height 33
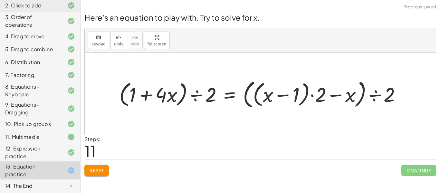
click at [98, 169] on span "Reset" at bounding box center [97, 171] width 14 height 6
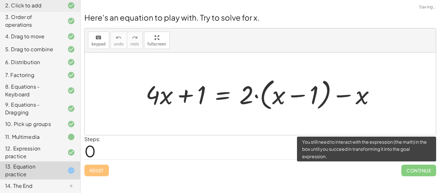
click at [424, 170] on span "Continue" at bounding box center [419, 171] width 35 height 12
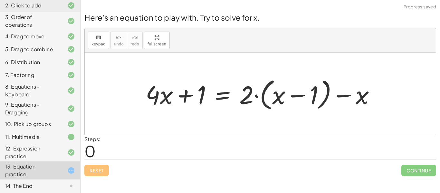
click at [195, 96] on div at bounding box center [263, 93] width 241 height 37
drag, startPoint x: 250, startPoint y: 96, endPoint x: 310, endPoint y: 97, distance: 59.7
click at [310, 97] on div at bounding box center [263, 93] width 241 height 37
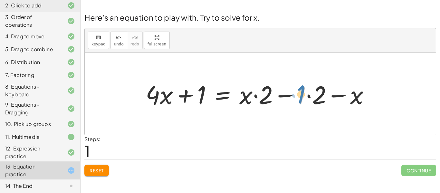
click at [301, 100] on div at bounding box center [261, 93] width 236 height 33
drag, startPoint x: 317, startPoint y: 102, endPoint x: 262, endPoint y: 106, distance: 55.3
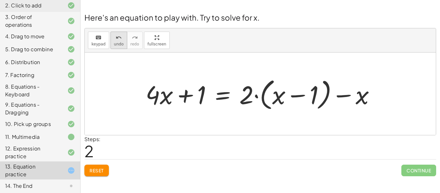
click at [119, 43] on span "undo" at bounding box center [119, 44] width 10 height 5
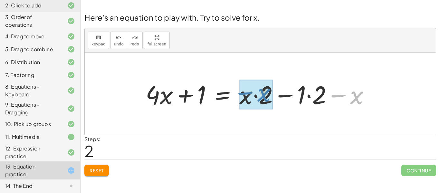
drag, startPoint x: 360, startPoint y: 98, endPoint x: 267, endPoint y: 95, distance: 92.9
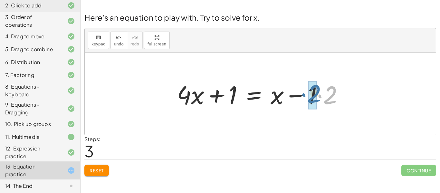
drag, startPoint x: 321, startPoint y: 99, endPoint x: 304, endPoint y: 98, distance: 16.2
click at [304, 98] on div at bounding box center [263, 93] width 178 height 33
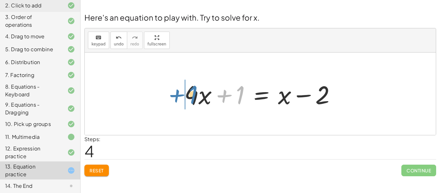
drag, startPoint x: 242, startPoint y: 98, endPoint x: 193, endPoint y: 98, distance: 49.3
click at [193, 98] on div at bounding box center [262, 93] width 163 height 33
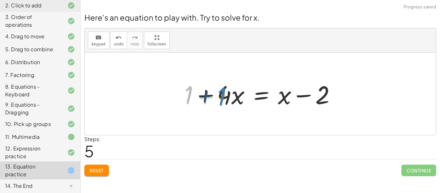
drag, startPoint x: 184, startPoint y: 96, endPoint x: 221, endPoint y: 97, distance: 36.8
click at [221, 97] on div at bounding box center [262, 93] width 163 height 33
click at [229, 93] on div at bounding box center [262, 93] width 163 height 33
drag, startPoint x: 187, startPoint y: 94, endPoint x: 222, endPoint y: 99, distance: 35.8
click at [222, 99] on div at bounding box center [262, 93] width 163 height 33
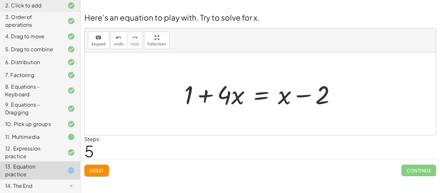
click at [263, 98] on div at bounding box center [262, 93] width 163 height 33
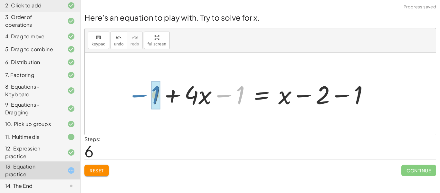
drag, startPoint x: 241, startPoint y: 99, endPoint x: 156, endPoint y: 99, distance: 85.1
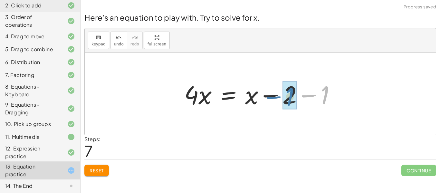
drag, startPoint x: 328, startPoint y: 95, endPoint x: 292, endPoint y: 96, distance: 36.2
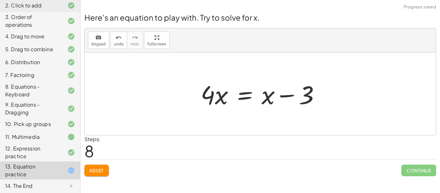
click at [250, 95] on div at bounding box center [263, 93] width 131 height 33
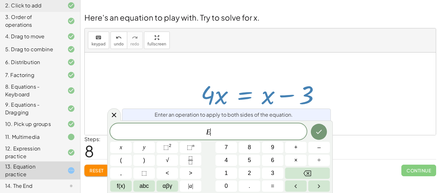
click at [309, 101] on div at bounding box center [263, 93] width 131 height 33
click at [123, 41] on button "undo undo" at bounding box center [119, 40] width 17 height 17
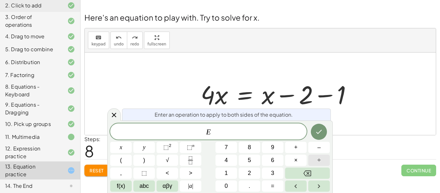
click at [318, 161] on span "÷" at bounding box center [319, 160] width 3 height 9
click at [253, 173] on button "2" at bounding box center [250, 173] width 22 height 11
click at [318, 135] on icon "Done" at bounding box center [319, 132] width 8 height 8
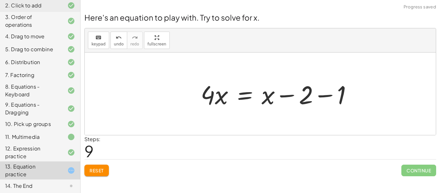
click at [246, 100] on div at bounding box center [263, 93] width 131 height 33
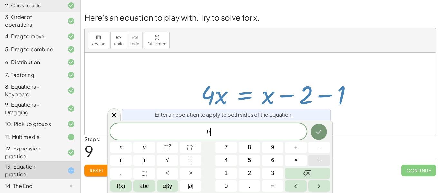
click at [327, 162] on button "÷" at bounding box center [320, 160] width 22 height 11
click at [252, 166] on div "E ÷ ​ x y ⬚ 2 ⬚ n 7 8 9 + – ( ) √ 4 5 6 × ÷ , ⬚ < > 1 2 3 f(x) abc αβγ | a | 0 …" at bounding box center [220, 158] width 220 height 68
click at [251, 173] on span "2" at bounding box center [249, 173] width 3 height 9
click at [312, 134] on button "Done" at bounding box center [319, 132] width 16 height 16
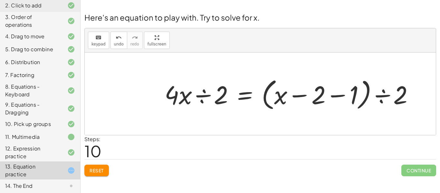
drag, startPoint x: 401, startPoint y: 101, endPoint x: 317, endPoint y: 92, distance: 84.4
click at [317, 92] on div "+ · 4 · x + 1 = + · 2 · ( + x − 1 ) − x + · 4 · x + 1 = + · x · 2 − · 1 · 2 − x…" at bounding box center [260, 94] width 351 height 83
drag, startPoint x: 317, startPoint y: 92, endPoint x: 350, endPoint y: 88, distance: 32.8
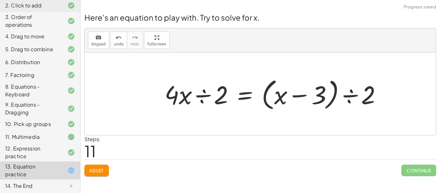
drag, startPoint x: 371, startPoint y: 93, endPoint x: 319, endPoint y: 95, distance: 52.3
click at [319, 95] on div "+ · 4 · x + 1 = + · 2 · ( + x − 1 ) − x + · 4 · x + 1 = + · x · 2 − · 1 · 2 − x…" at bounding box center [260, 94] width 351 height 83
drag, startPoint x: 361, startPoint y: 98, endPoint x: 318, endPoint y: 94, distance: 43.4
click at [318, 94] on div "+ · 4 · x + 1 = + · 2 · ( + x − 1 ) − x + · 4 · x + 1 = + · x · 2 − · 1 · 2 − x…" at bounding box center [260, 94] width 351 height 83
click at [118, 43] on span "undo" at bounding box center [119, 44] width 10 height 5
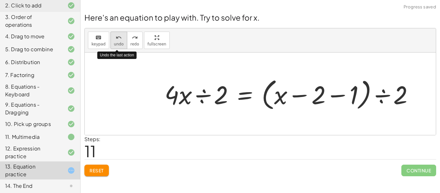
click at [119, 43] on span "undo" at bounding box center [119, 44] width 10 height 5
